Goal: Find specific page/section: Find specific page/section

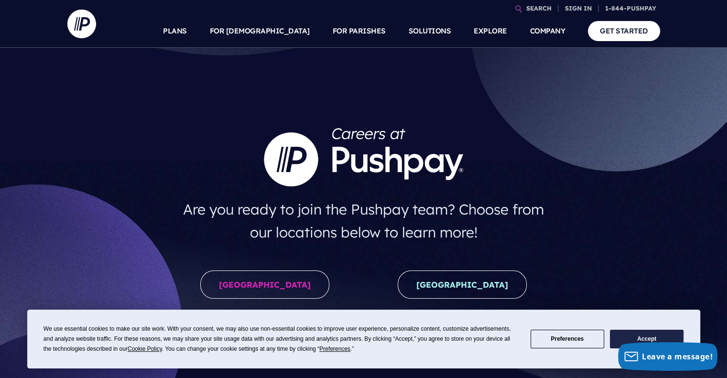
click at [631, 335] on button "Accept" at bounding box center [647, 339] width 74 height 19
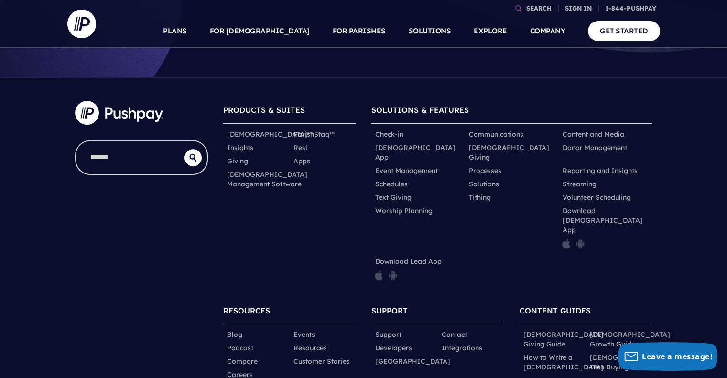
scroll to position [375, 0]
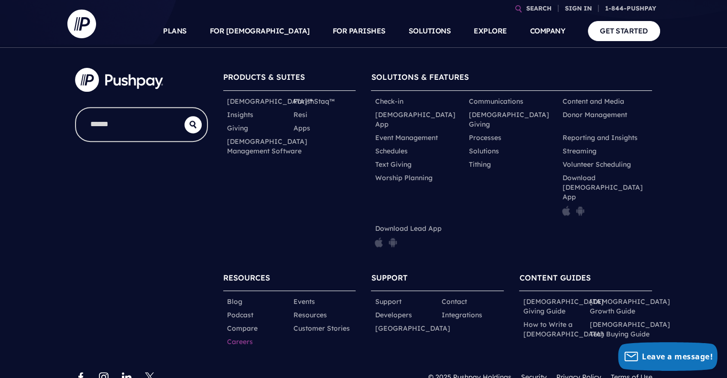
click at [234, 337] on link "Careers" at bounding box center [240, 342] width 26 height 10
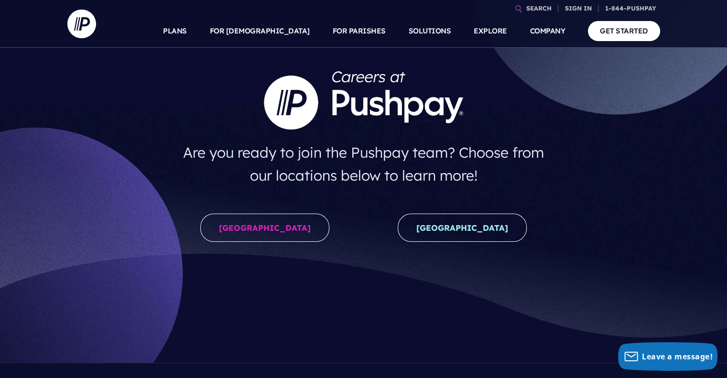
scroll to position [143, 0]
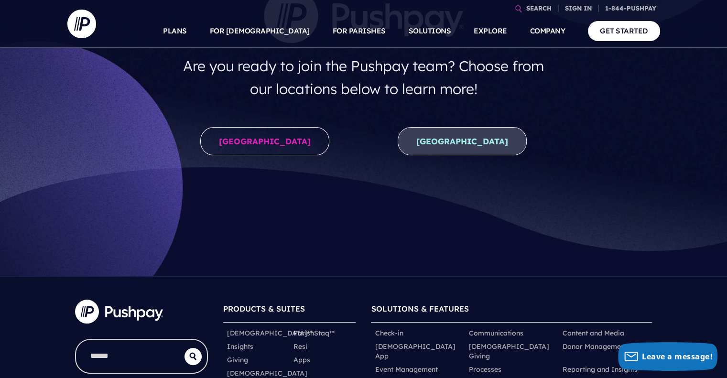
click at [451, 139] on link "[GEOGRAPHIC_DATA]" at bounding box center [462, 141] width 129 height 28
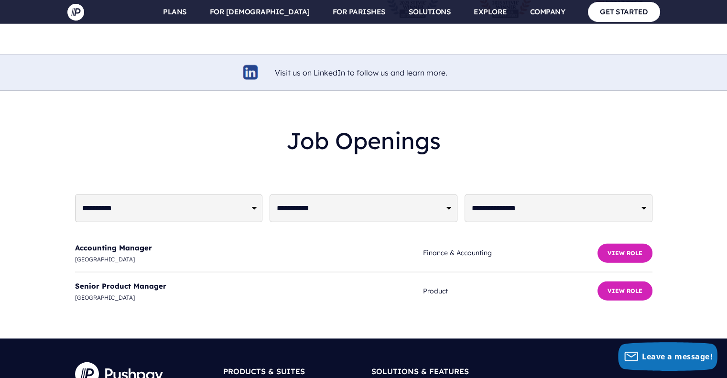
scroll to position [2366, 0]
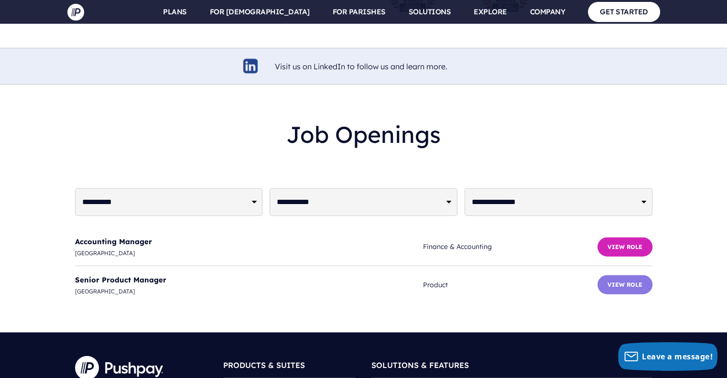
click at [617, 275] on button "View Role" at bounding box center [625, 284] width 55 height 19
